Goal: Transaction & Acquisition: Book appointment/travel/reservation

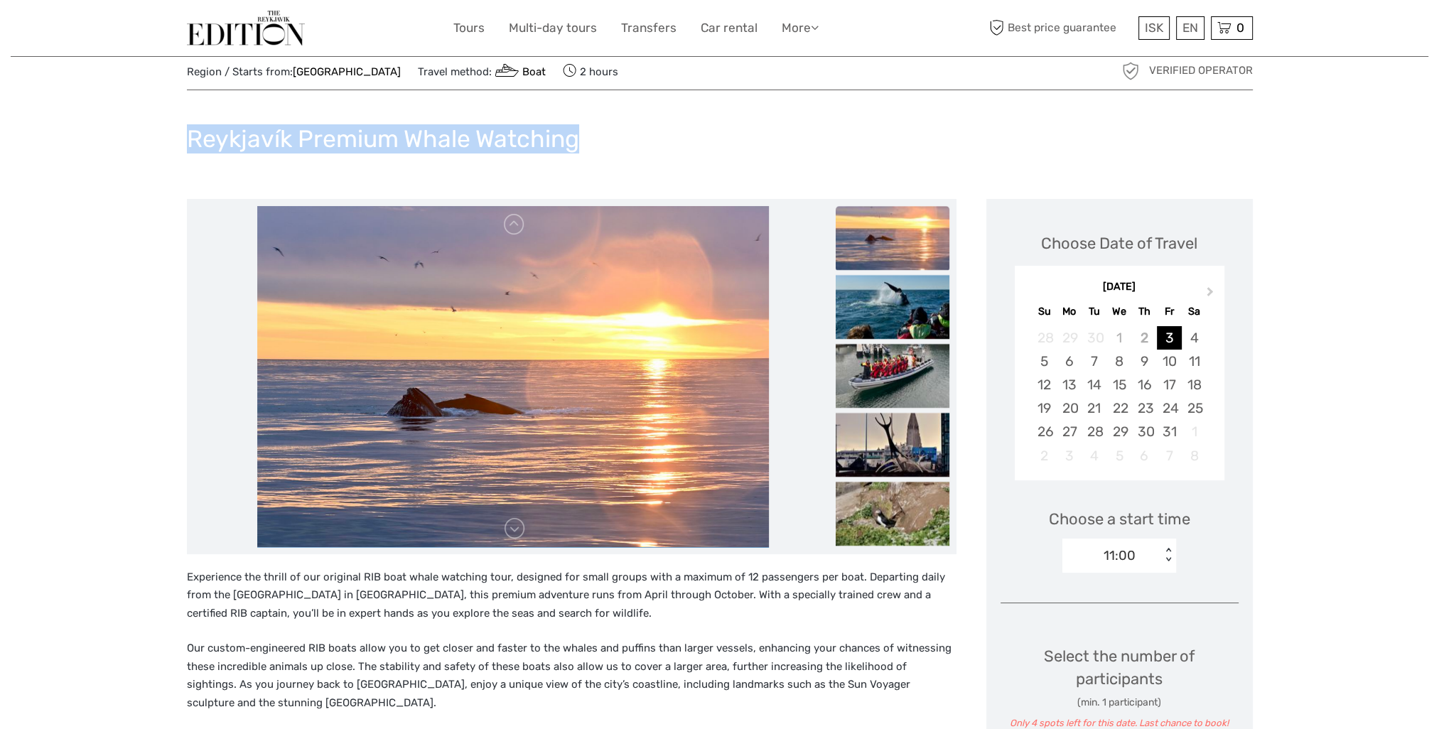
scroll to position [71, 0]
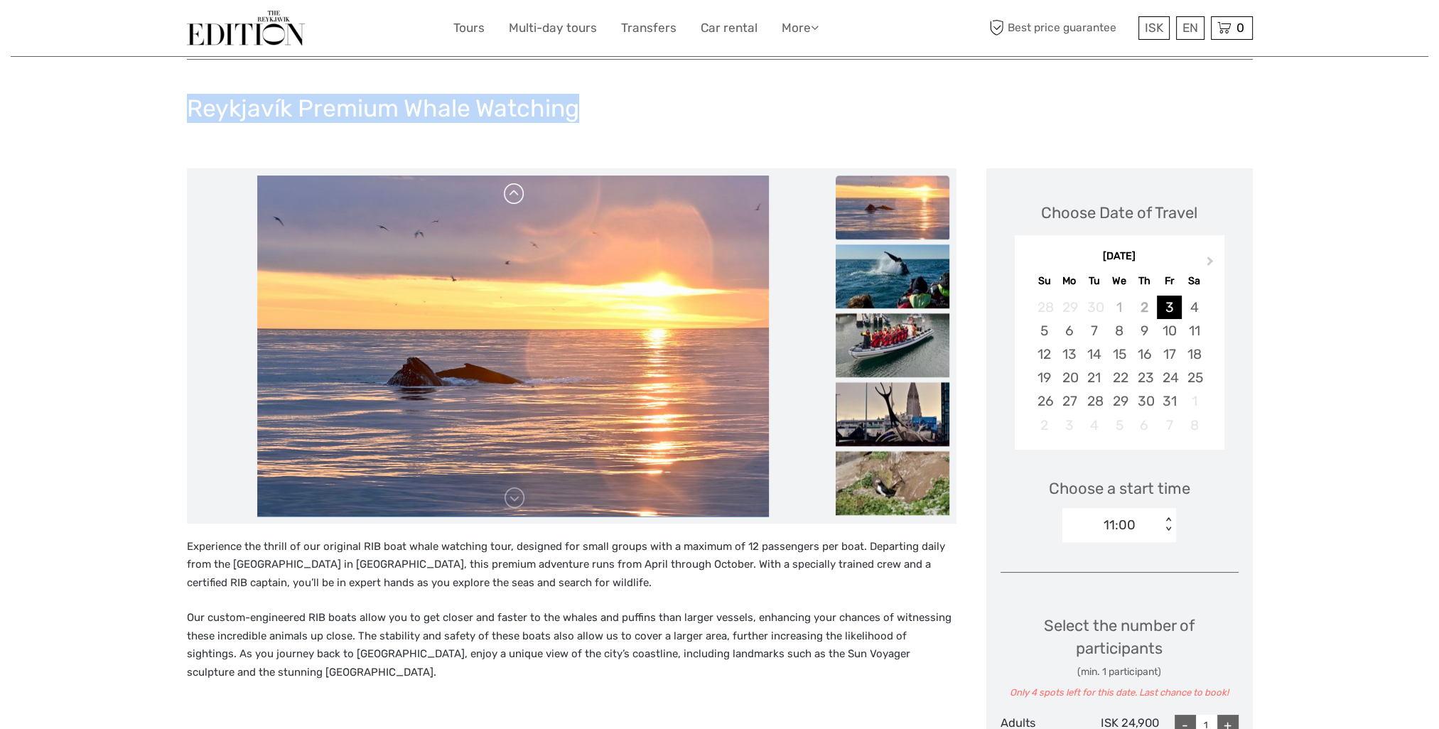
click at [519, 198] on link at bounding box center [514, 194] width 23 height 23
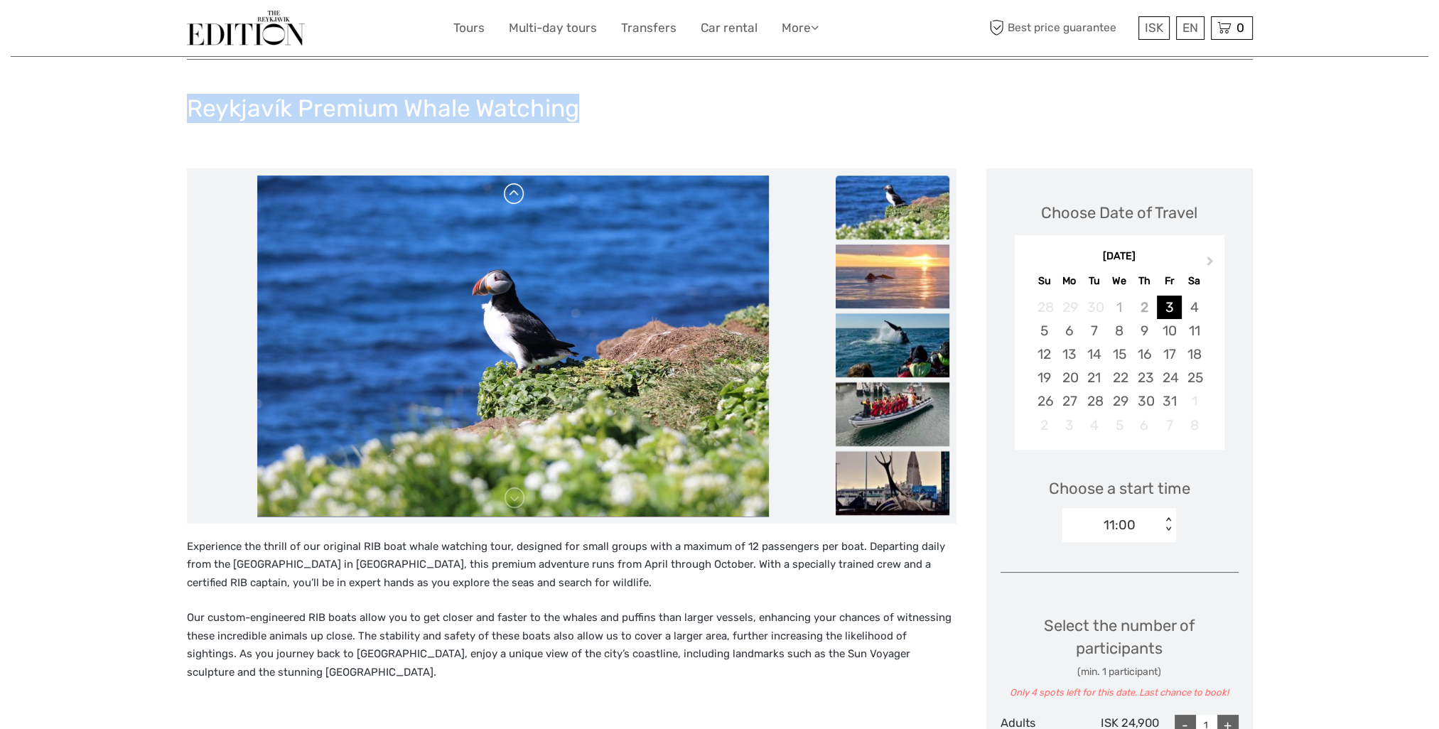
click at [519, 198] on link at bounding box center [514, 194] width 23 height 23
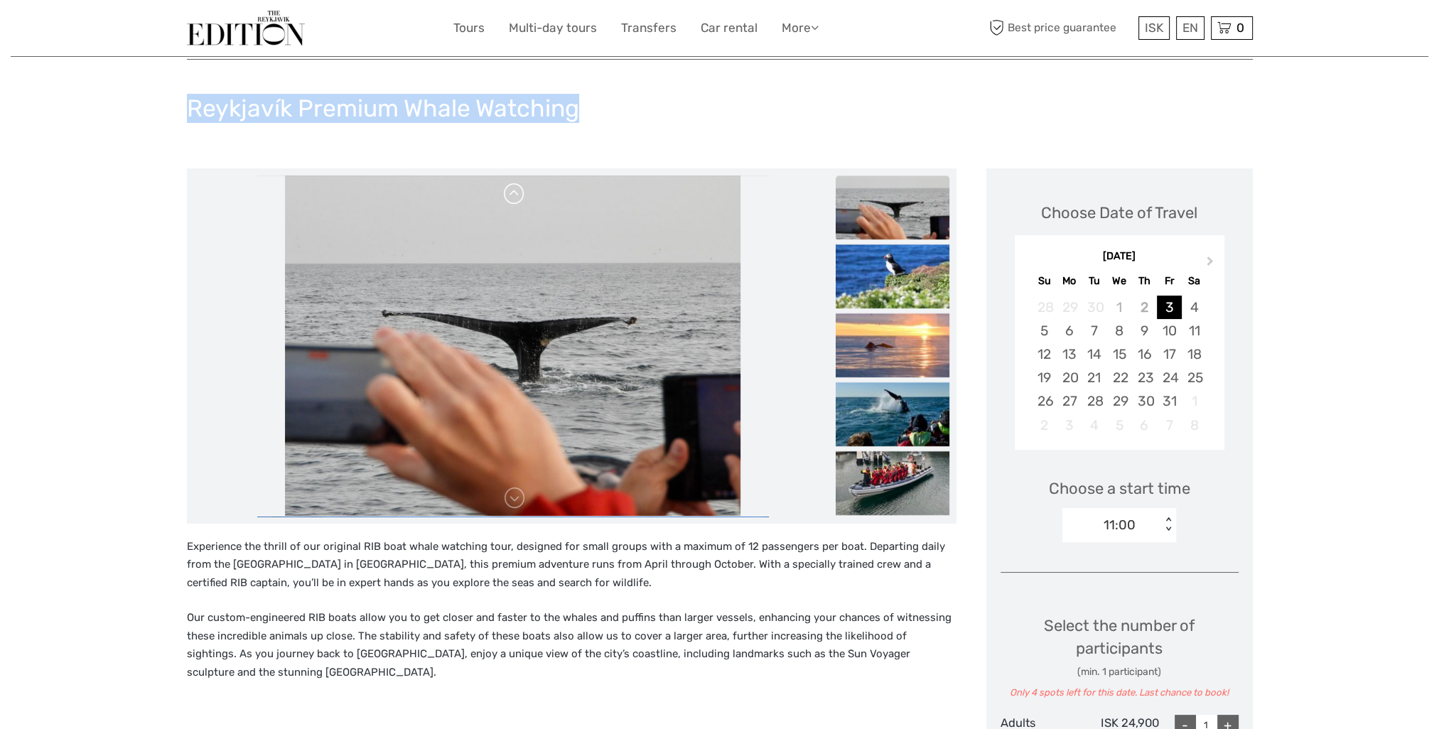
click at [519, 198] on link at bounding box center [514, 194] width 23 height 23
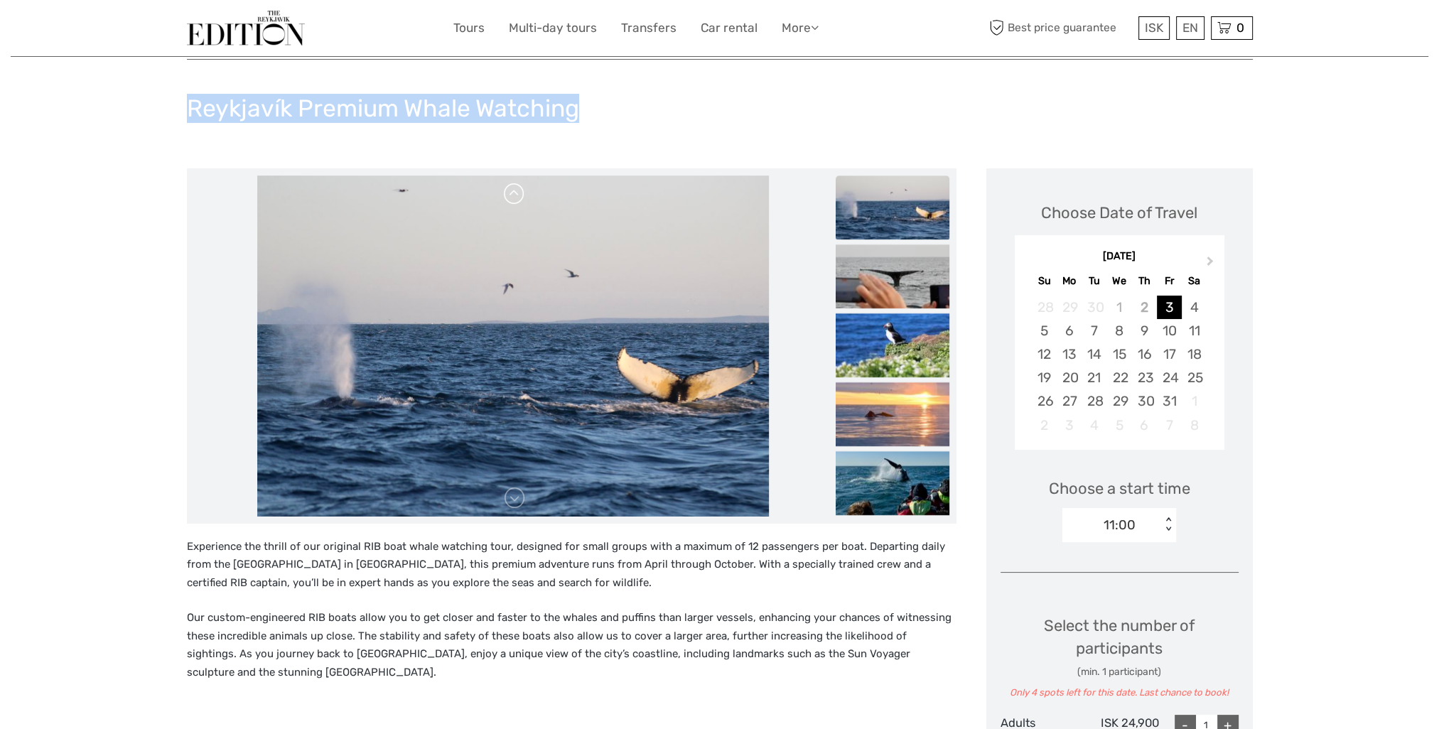
click at [519, 198] on link at bounding box center [514, 194] width 23 height 23
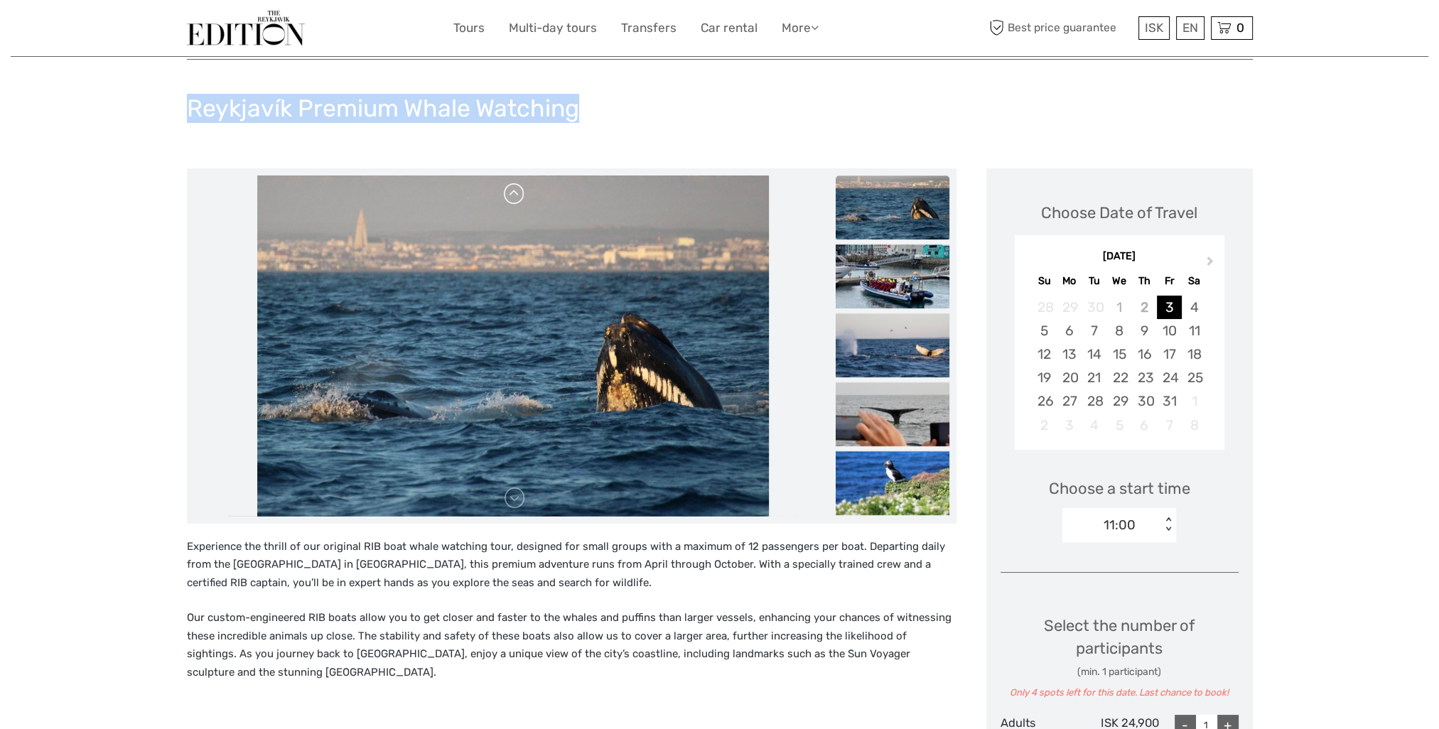
click at [519, 198] on link at bounding box center [514, 194] width 23 height 23
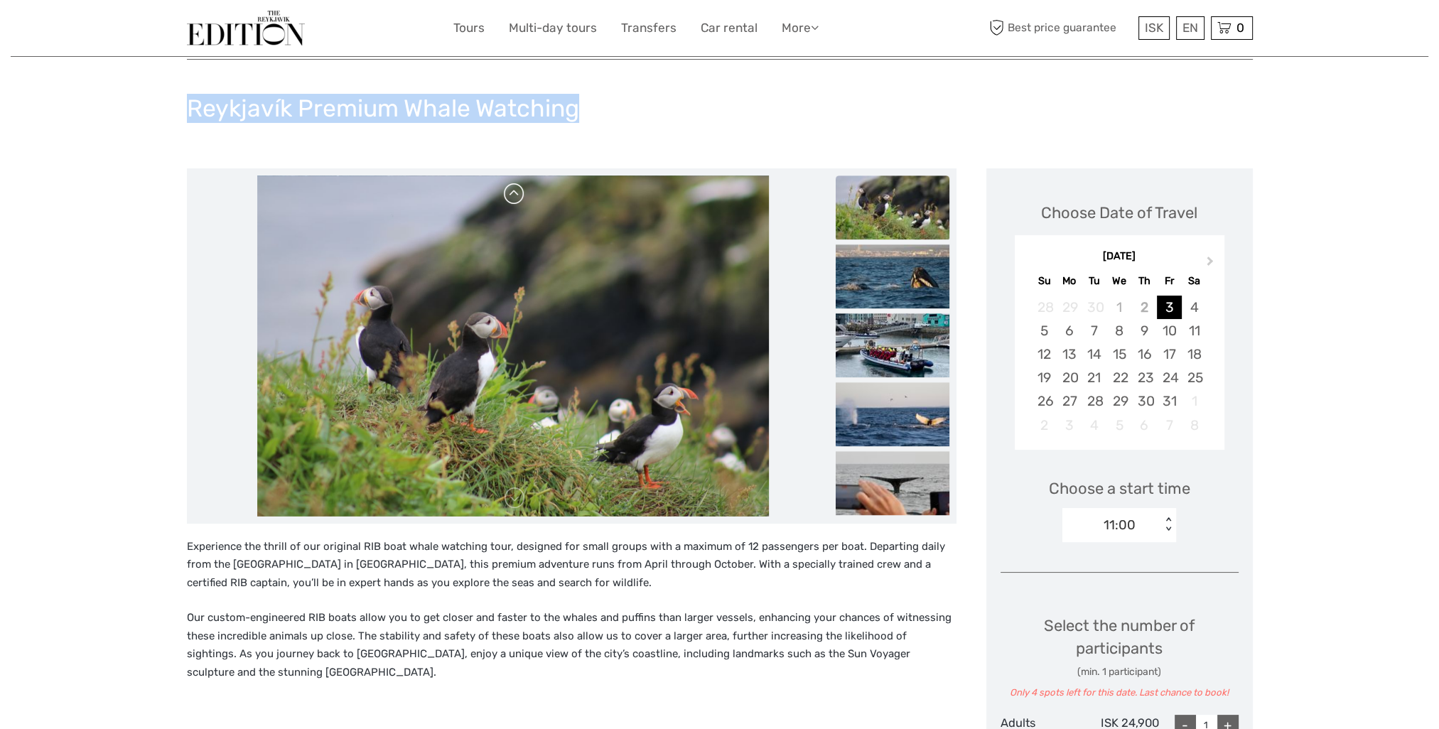
click at [520, 198] on link at bounding box center [514, 194] width 23 height 23
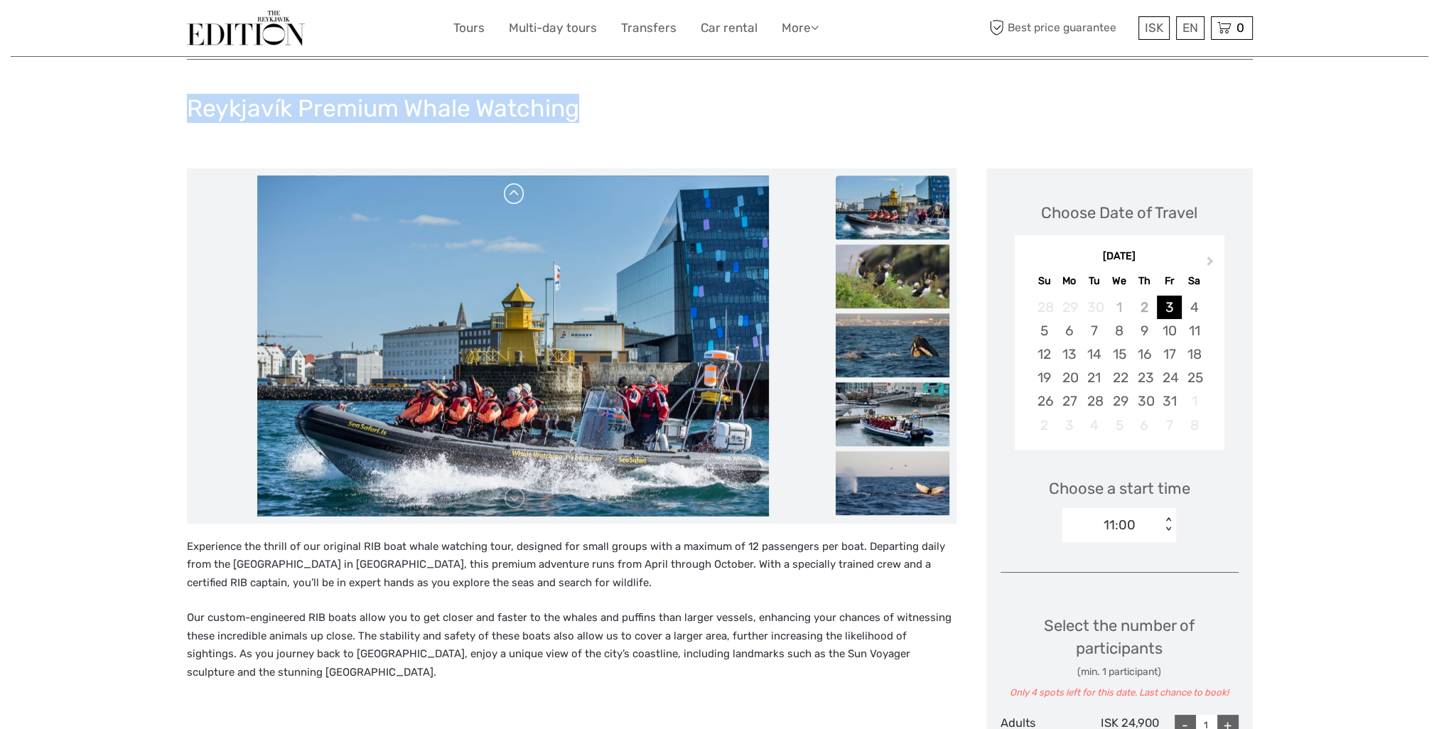
click at [520, 198] on link at bounding box center [514, 194] width 23 height 23
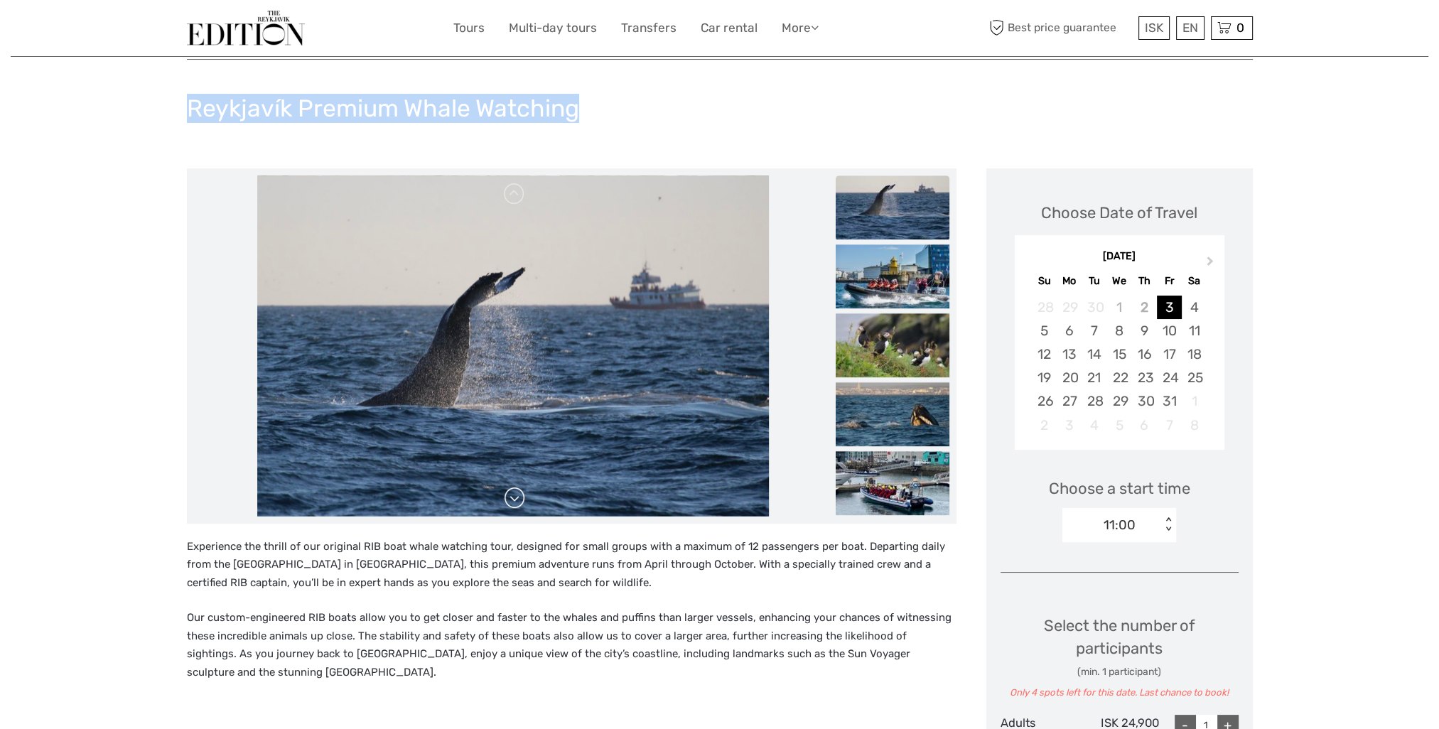
click at [519, 497] on link at bounding box center [514, 498] width 23 height 23
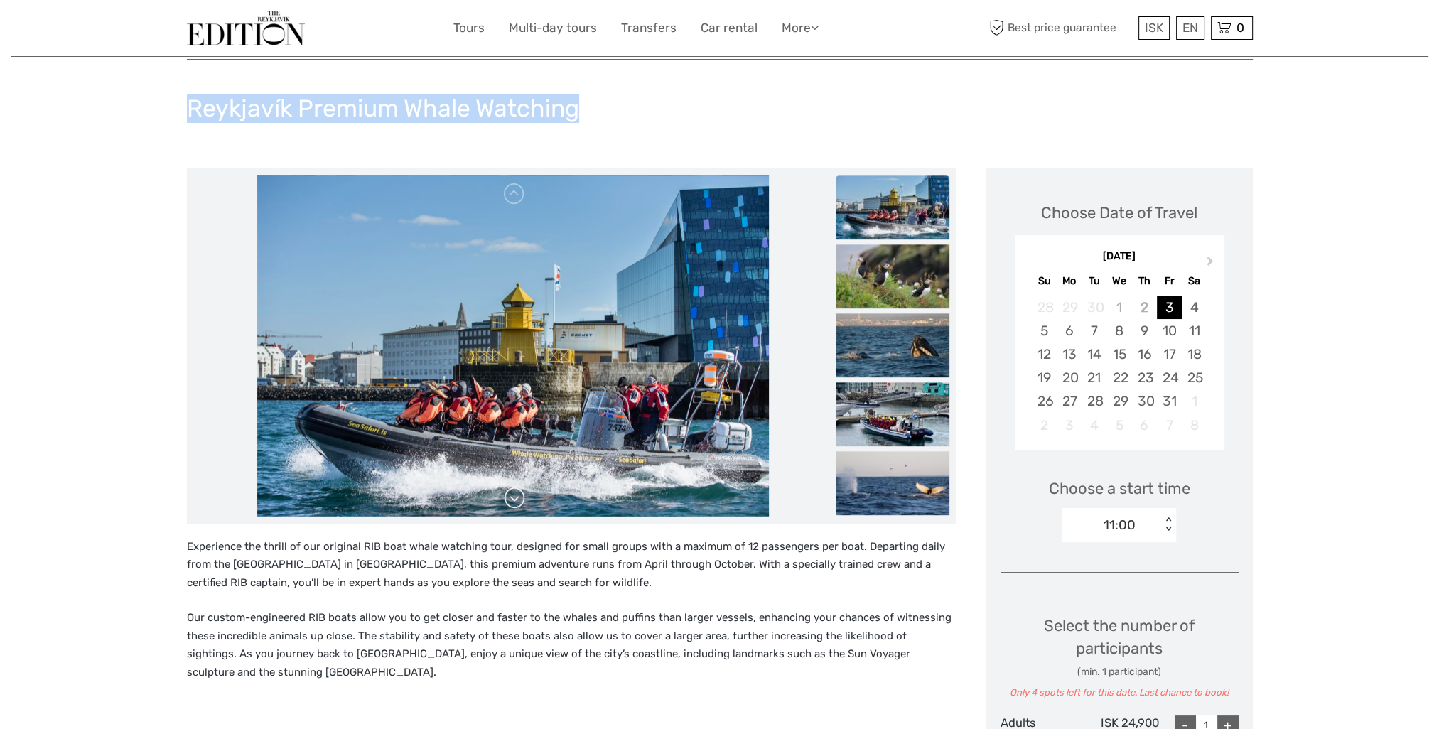
click at [519, 497] on link at bounding box center [514, 498] width 23 height 23
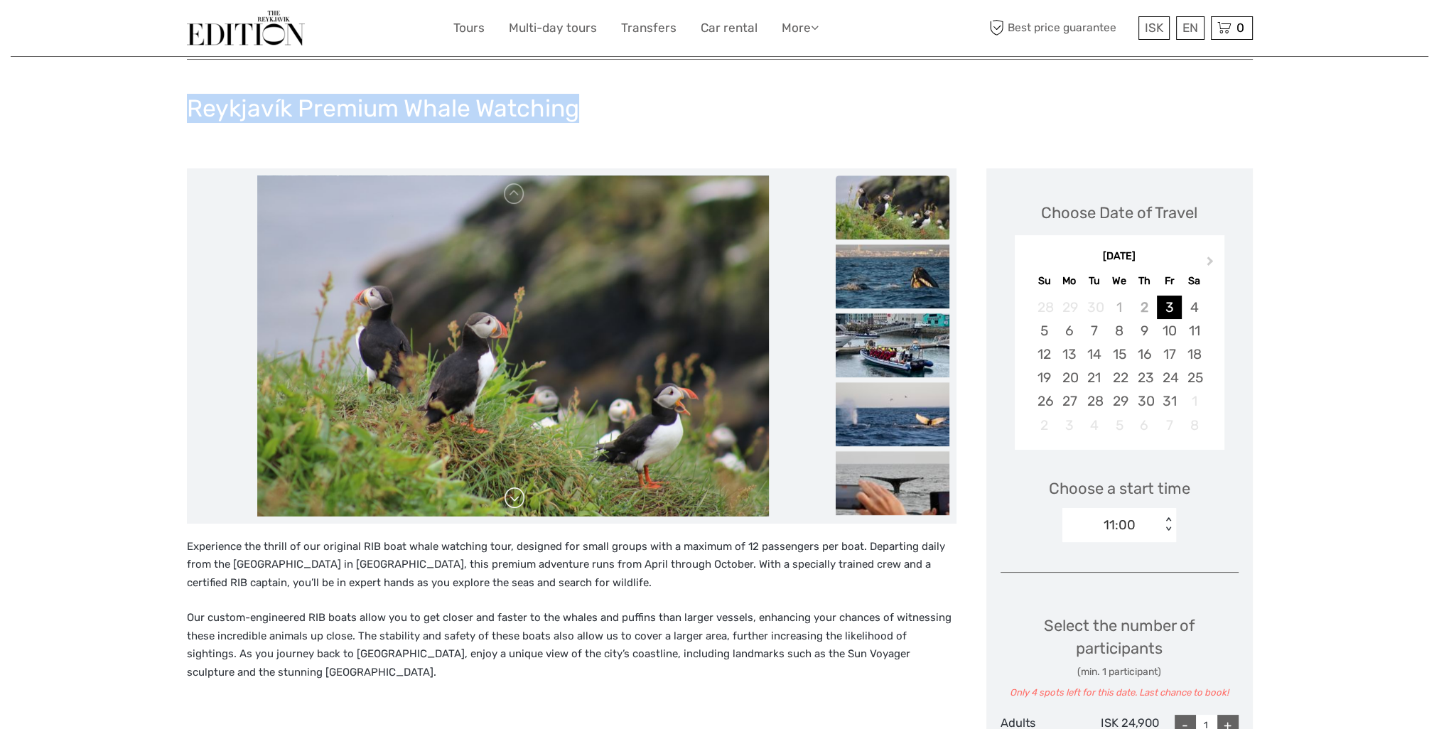
click at [519, 497] on link at bounding box center [514, 498] width 23 height 23
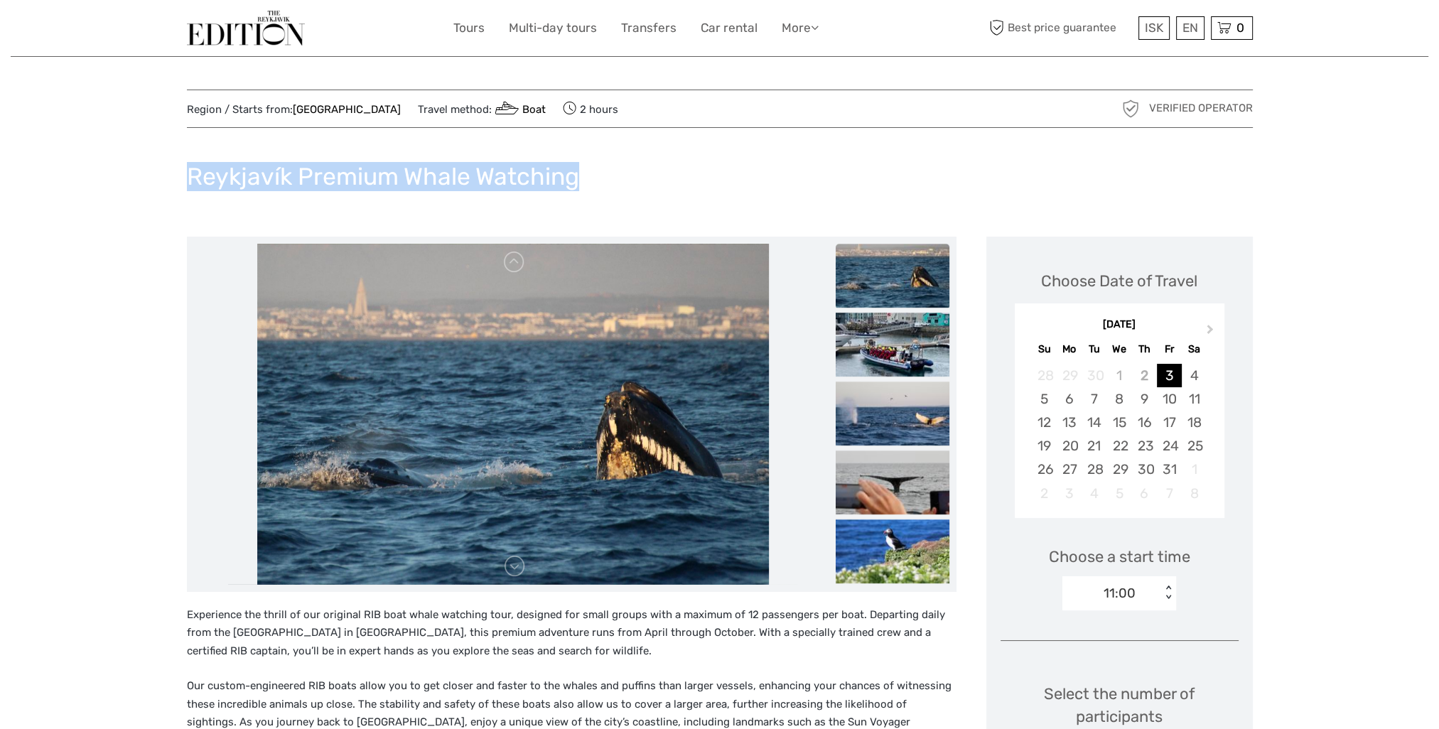
scroll to position [0, 0]
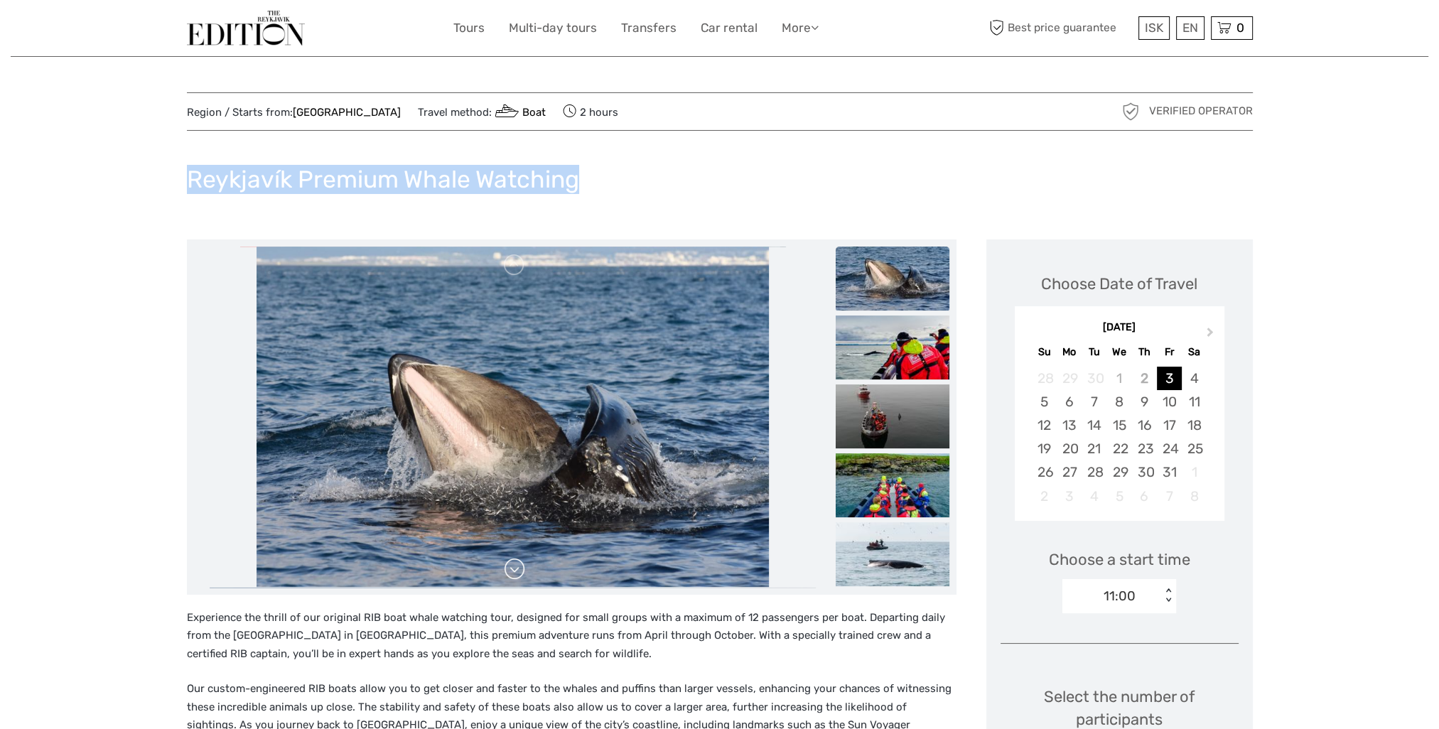
click at [523, 576] on link at bounding box center [514, 569] width 23 height 23
